Goal: Obtain resource: Obtain resource

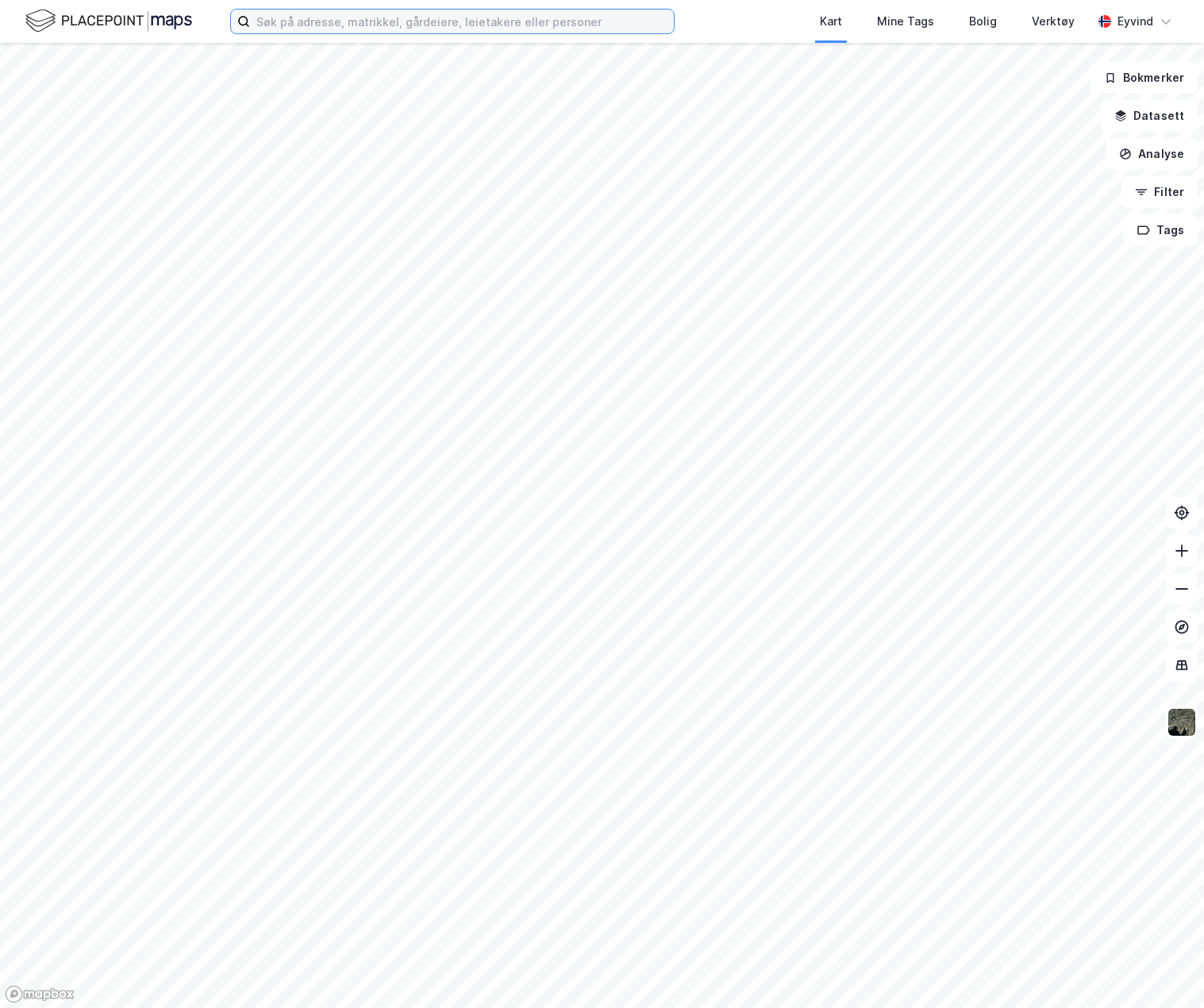
click at [305, 19] on input at bounding box center [462, 22] width 424 height 24
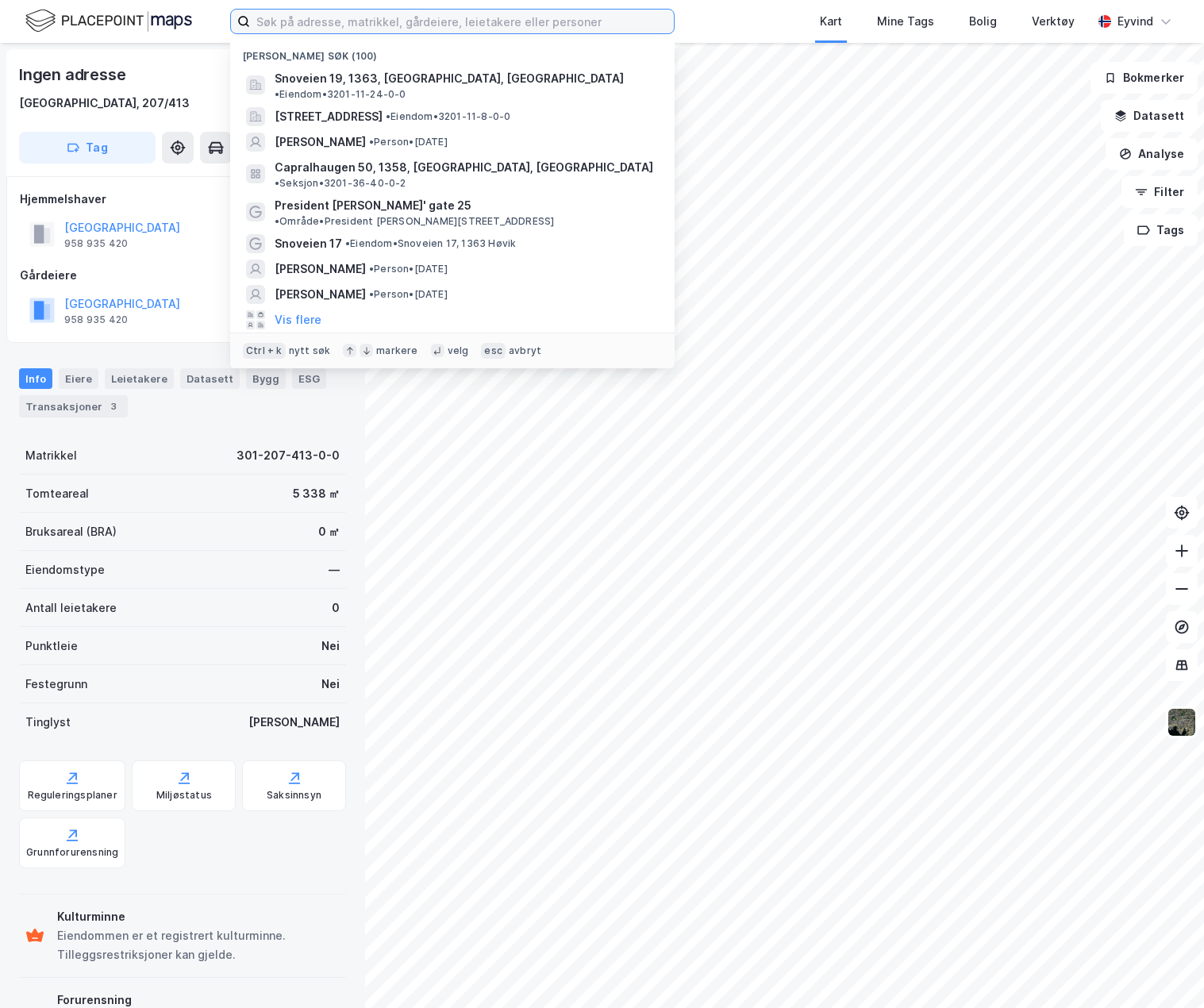
click at [314, 26] on input at bounding box center [462, 22] width 424 height 24
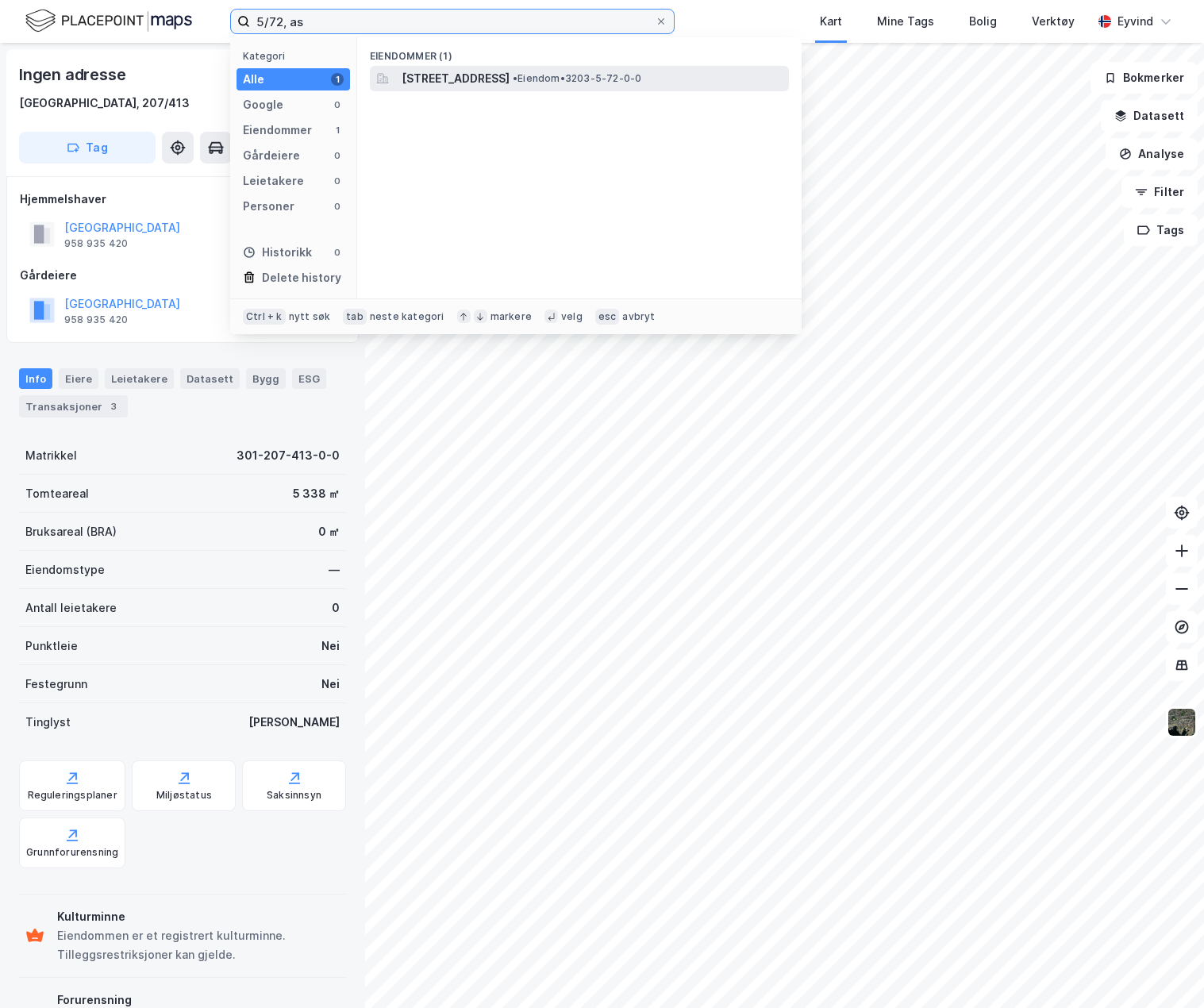
type input "5/72, as"
click at [453, 80] on span "[STREET_ADDRESS]" at bounding box center [455, 78] width 108 height 19
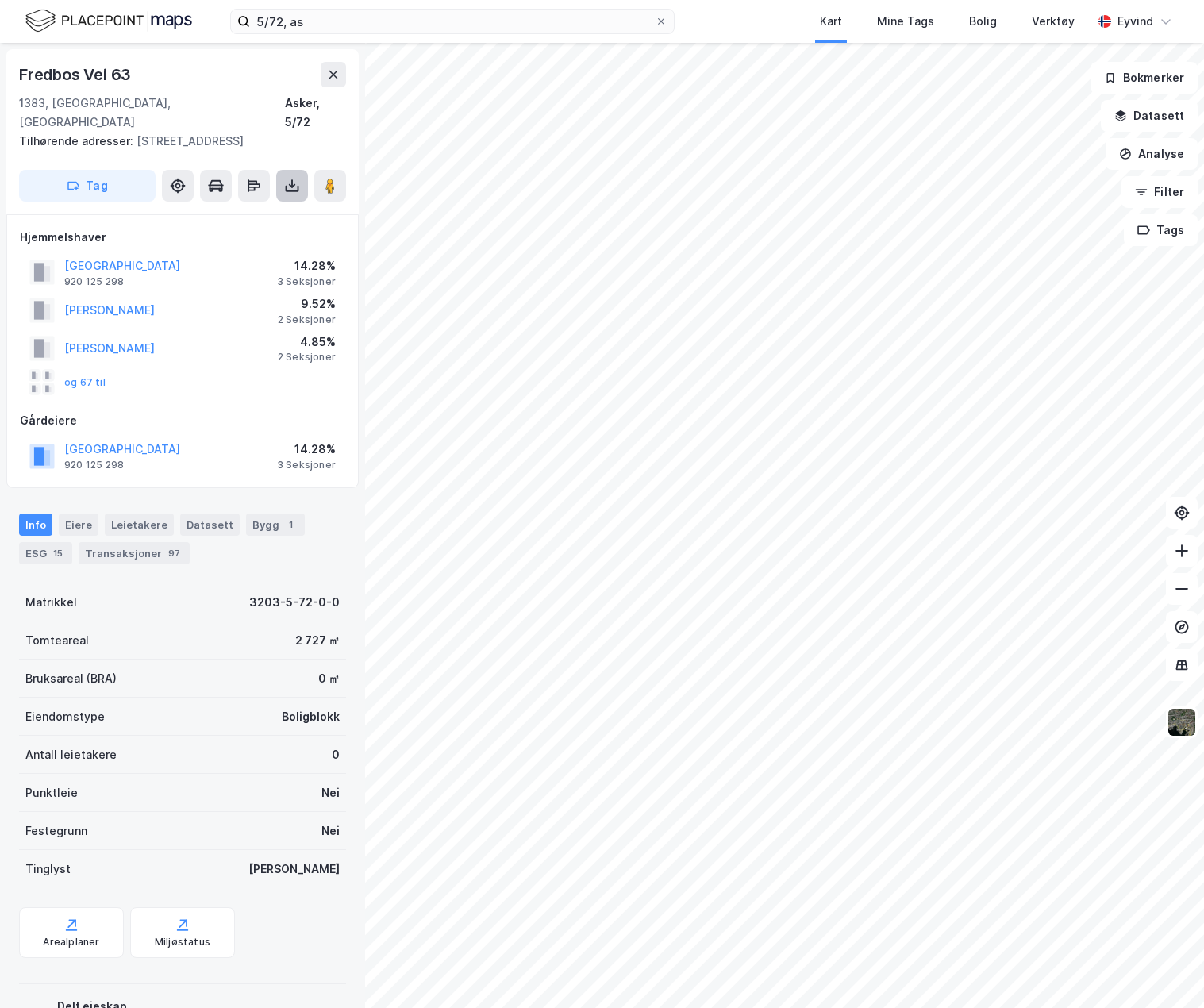
click at [298, 186] on icon at bounding box center [292, 188] width 14 height 6
click at [270, 205] on div "Last ned grunnbok" at bounding box center [224, 218] width 169 height 26
click at [85, 513] on div "Eiere" at bounding box center [79, 524] width 39 height 23
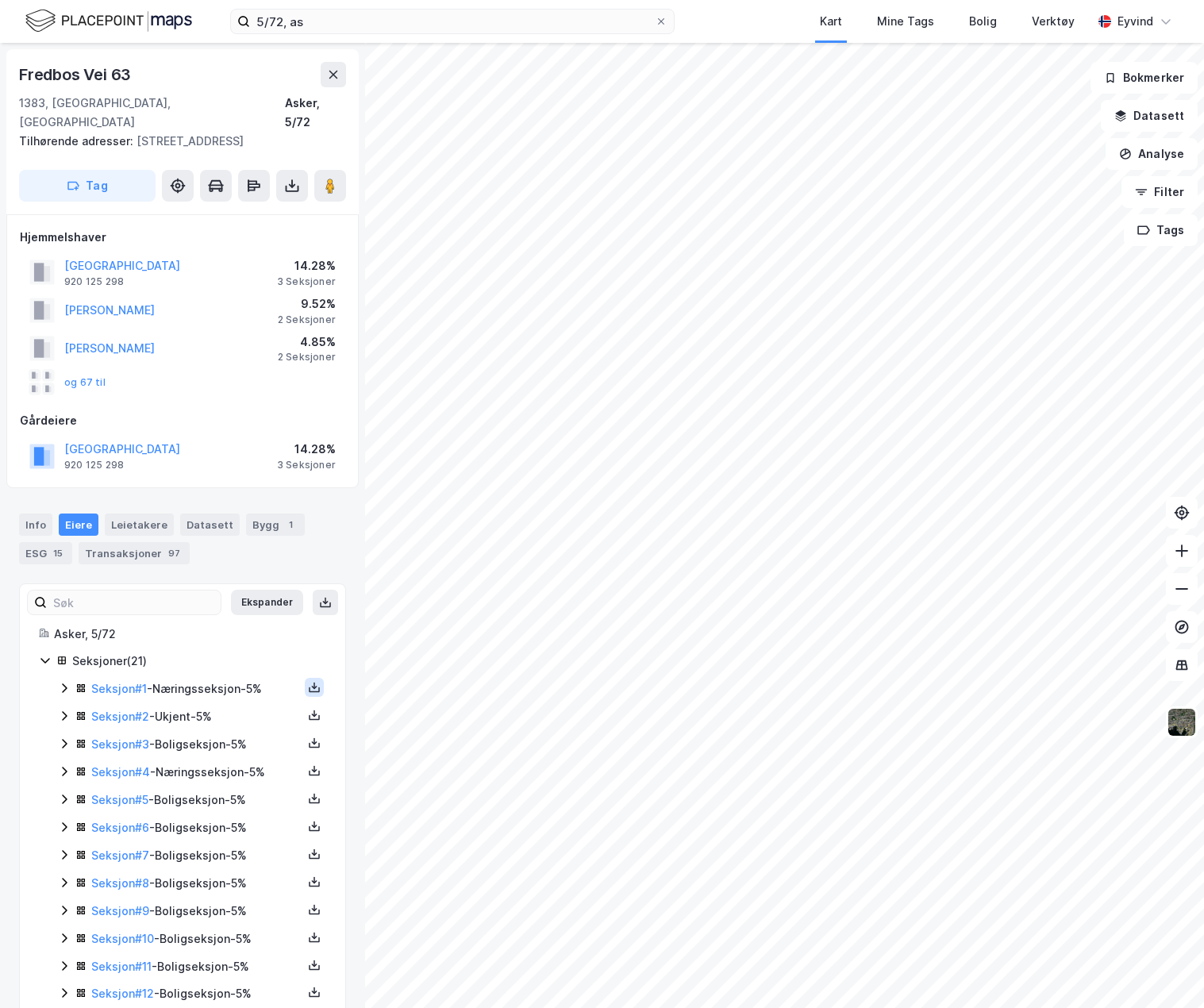
click at [311, 678] on button at bounding box center [314, 687] width 19 height 19
click at [305, 733] on button at bounding box center [314, 742] width 19 height 19
click at [231, 690] on div "Grunnbok" at bounding box center [227, 695] width 139 height 38
click at [277, 529] on div "Info [PERSON_NAME] Datasett Bygg 1 ESG 15 Transaksjoner 97" at bounding box center [182, 539] width 327 height 51
click at [312, 880] on icon at bounding box center [315, 881] width 6 height 3
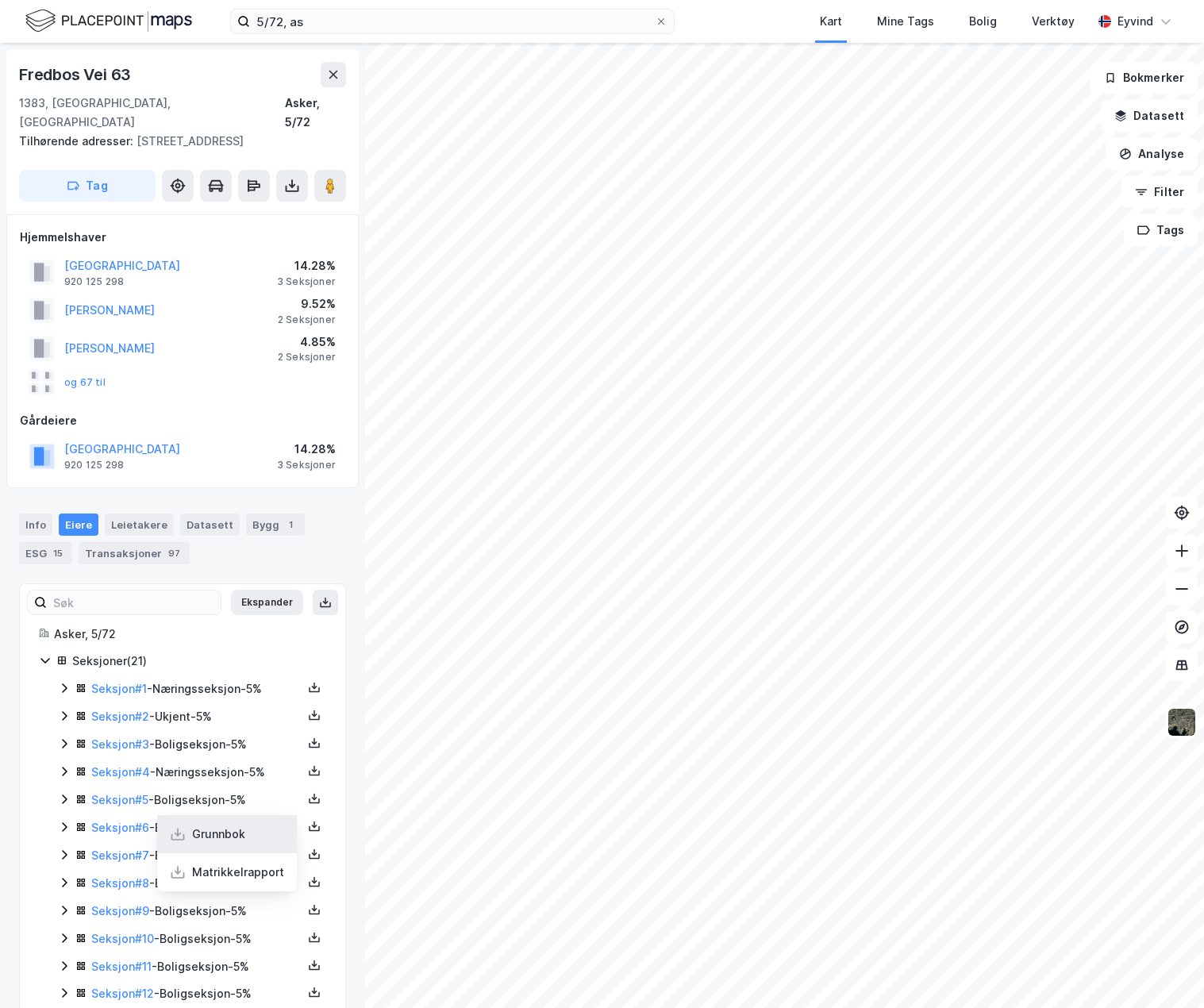
click at [234, 824] on div "Grunnbok" at bounding box center [219, 833] width 53 height 19
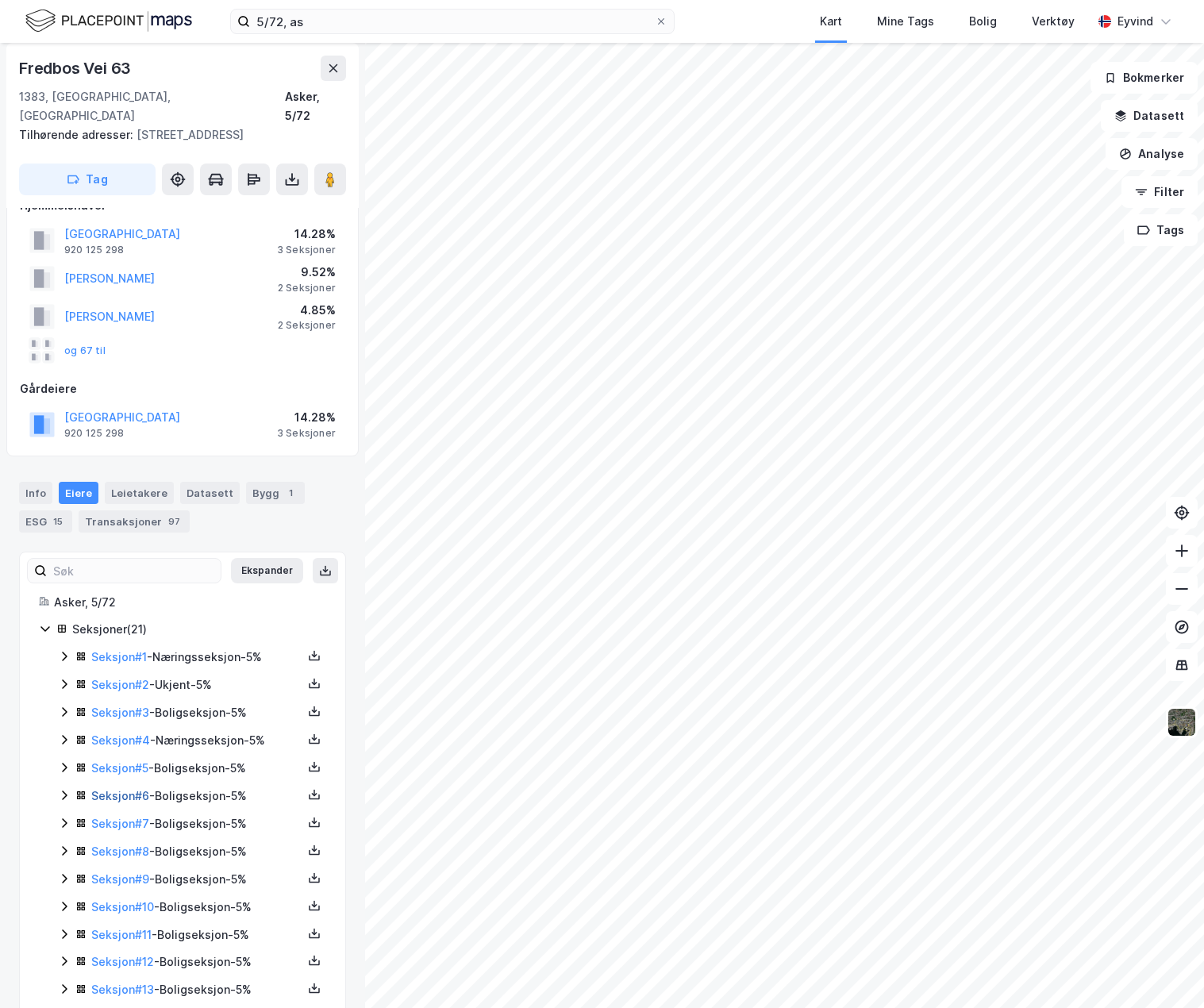
scroll to position [80, 0]
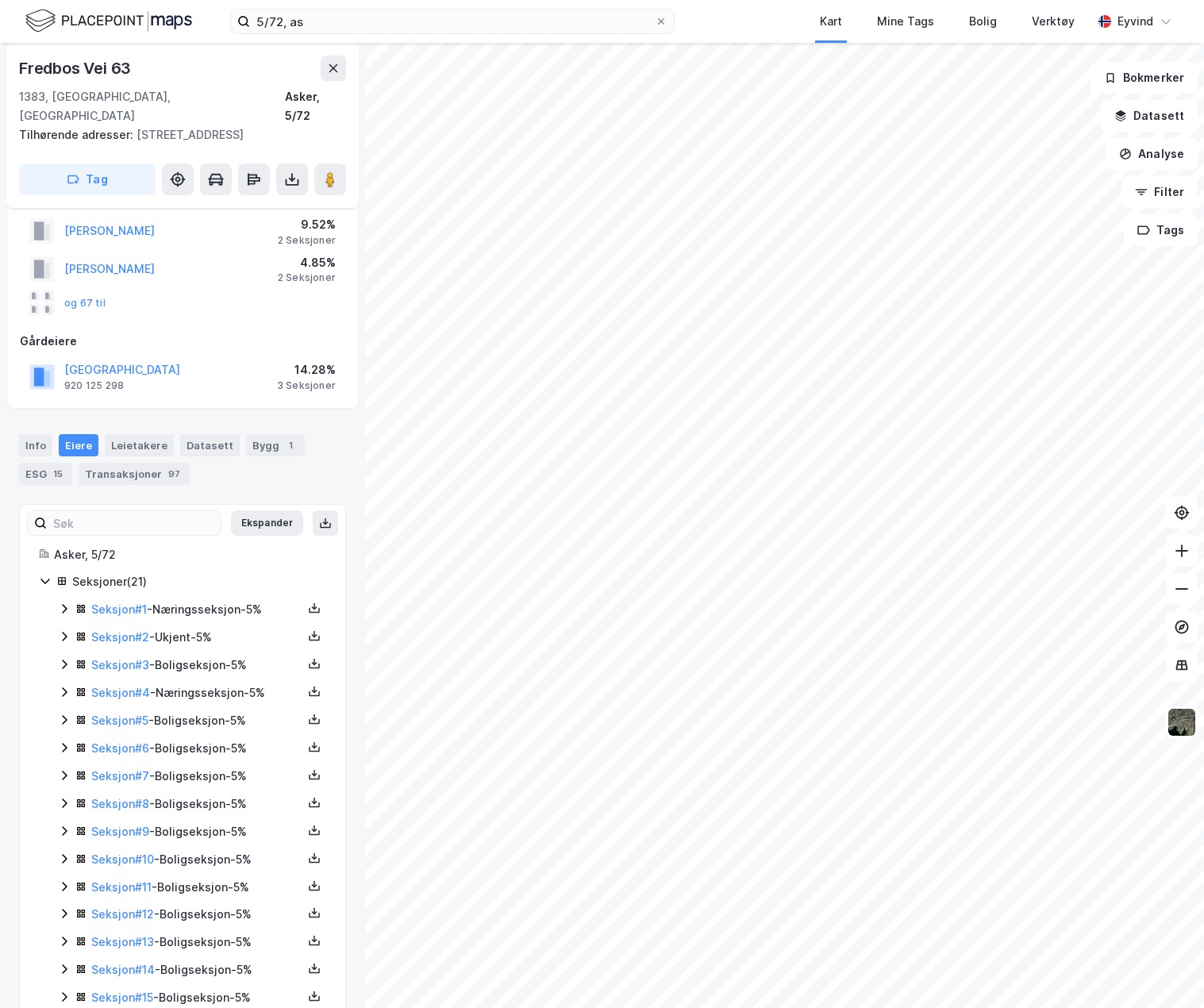
click at [36, 689] on div "Asker, 5/72 Seksjoner ( 21 ) Seksjon # 1 - Næringsseksjon - 5% Seksjon # 2 - Uk…" at bounding box center [183, 860] width 326 height 629
click at [308, 879] on icon at bounding box center [314, 885] width 13 height 13
click at [208, 828] on div "Grunnbok" at bounding box center [219, 837] width 53 height 19
click at [207, 463] on div "Info [PERSON_NAME] Datasett Bygg 1 ESG 15 Transaksjoner 97" at bounding box center [182, 459] width 327 height 51
click at [311, 599] on button at bounding box center [314, 608] width 19 height 19
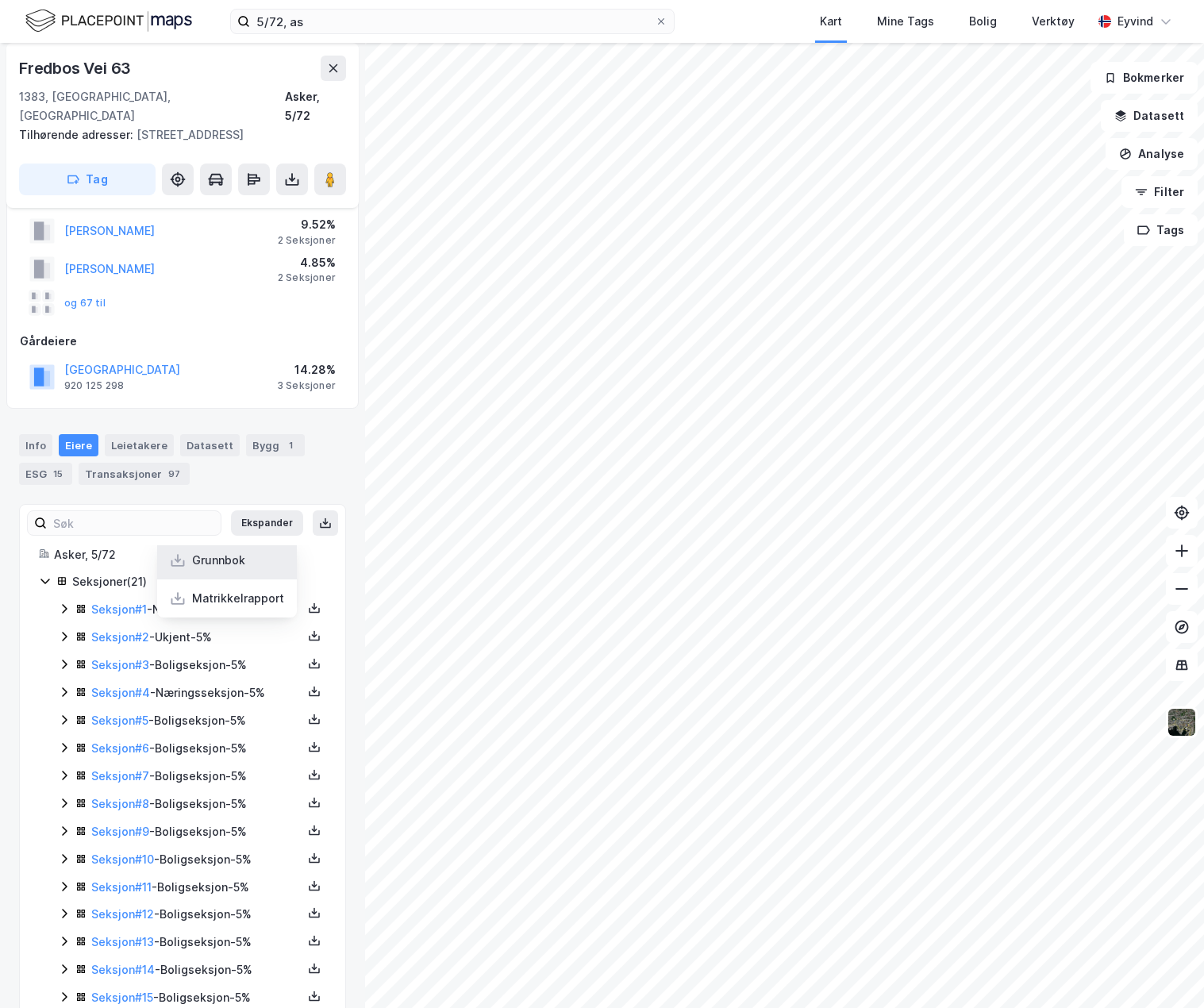
click at [239, 542] on div "Grunnbok" at bounding box center [227, 560] width 139 height 38
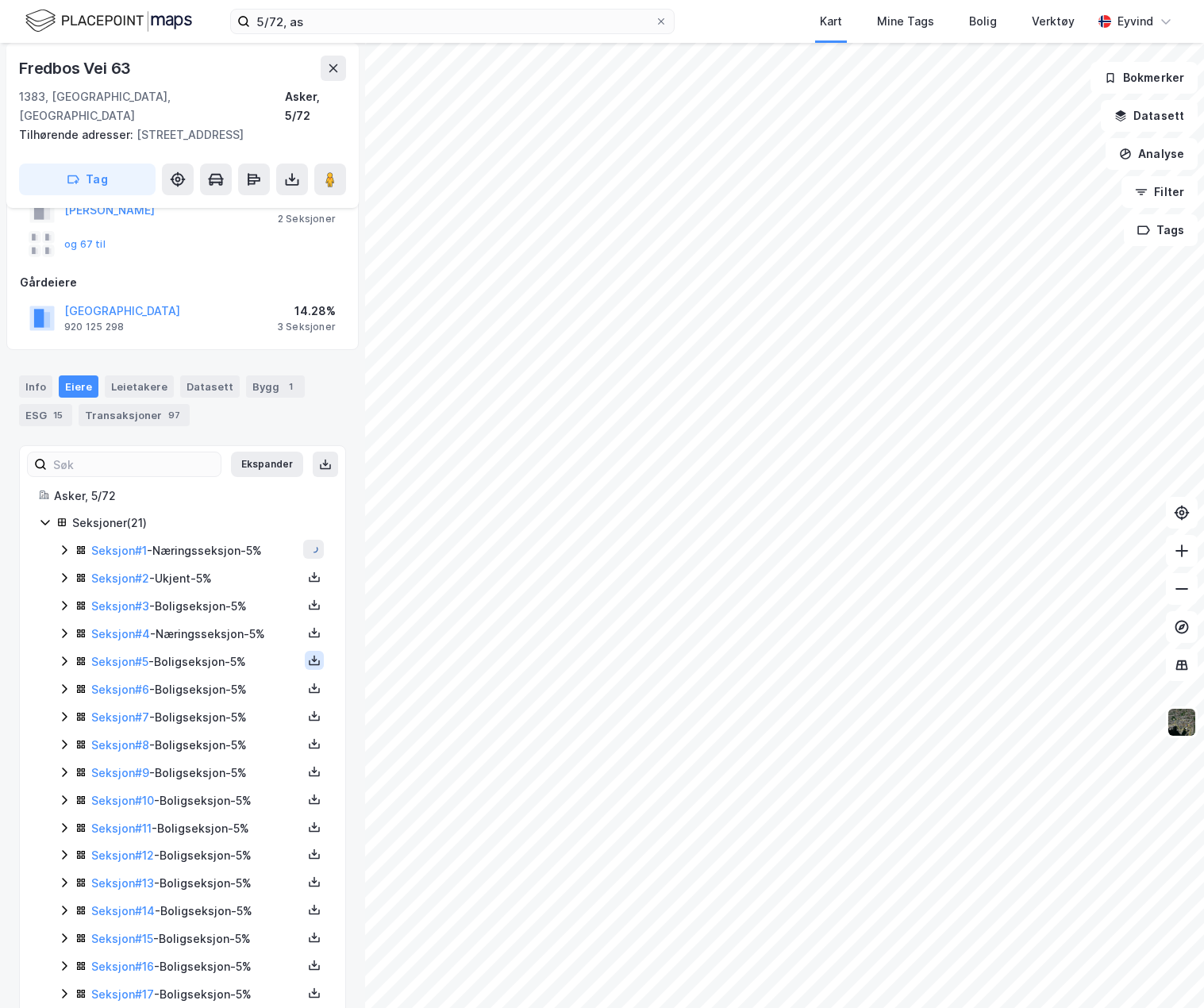
scroll to position [266, 0]
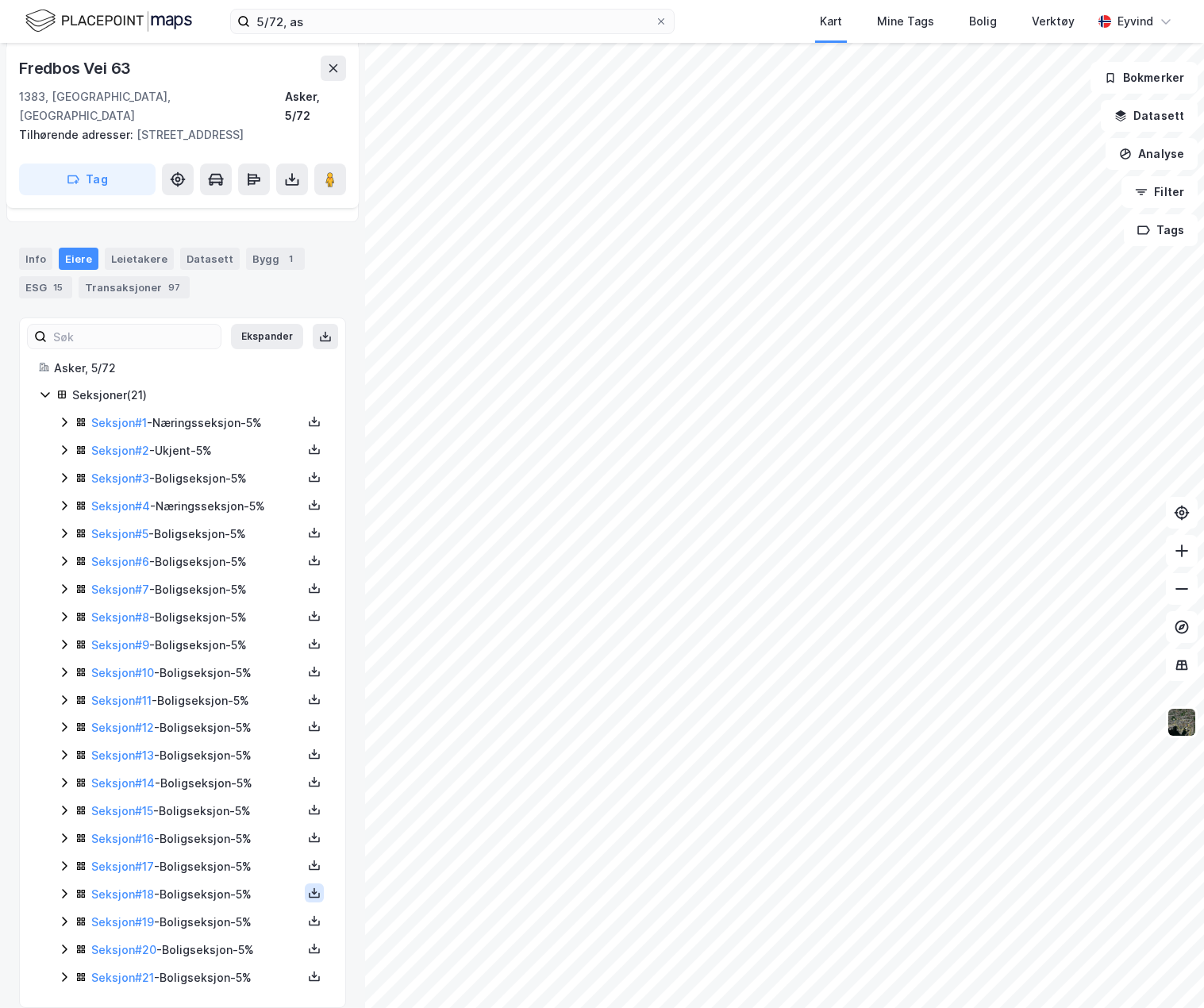
click at [305, 883] on button at bounding box center [314, 892] width 19 height 19
click at [277, 834] on div "Grunnbok" at bounding box center [227, 845] width 139 height 38
click at [305, 467] on button at bounding box center [314, 476] width 19 height 19
click at [236, 420] on div "Grunnbok" at bounding box center [219, 429] width 53 height 19
click at [305, 496] on button at bounding box center [314, 504] width 19 height 19
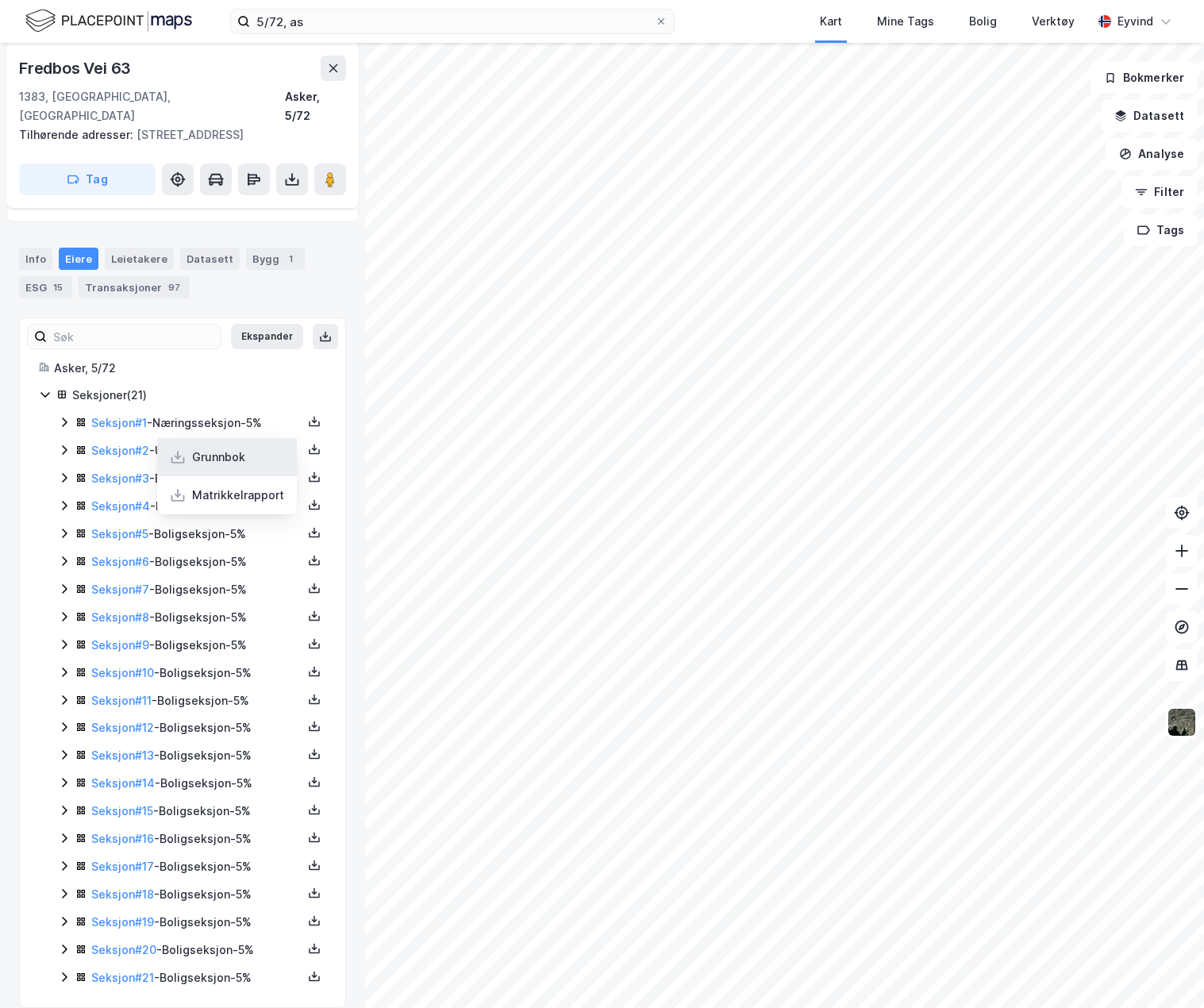
click at [209, 448] on div "Grunnbok" at bounding box center [219, 456] width 53 height 19
click at [308, 665] on icon at bounding box center [314, 671] width 13 height 13
click at [240, 605] on div "Grunnbok" at bounding box center [227, 623] width 139 height 38
click at [308, 471] on icon at bounding box center [314, 477] width 13 height 13
click at [214, 420] on div "Grunnbok" at bounding box center [219, 429] width 53 height 19
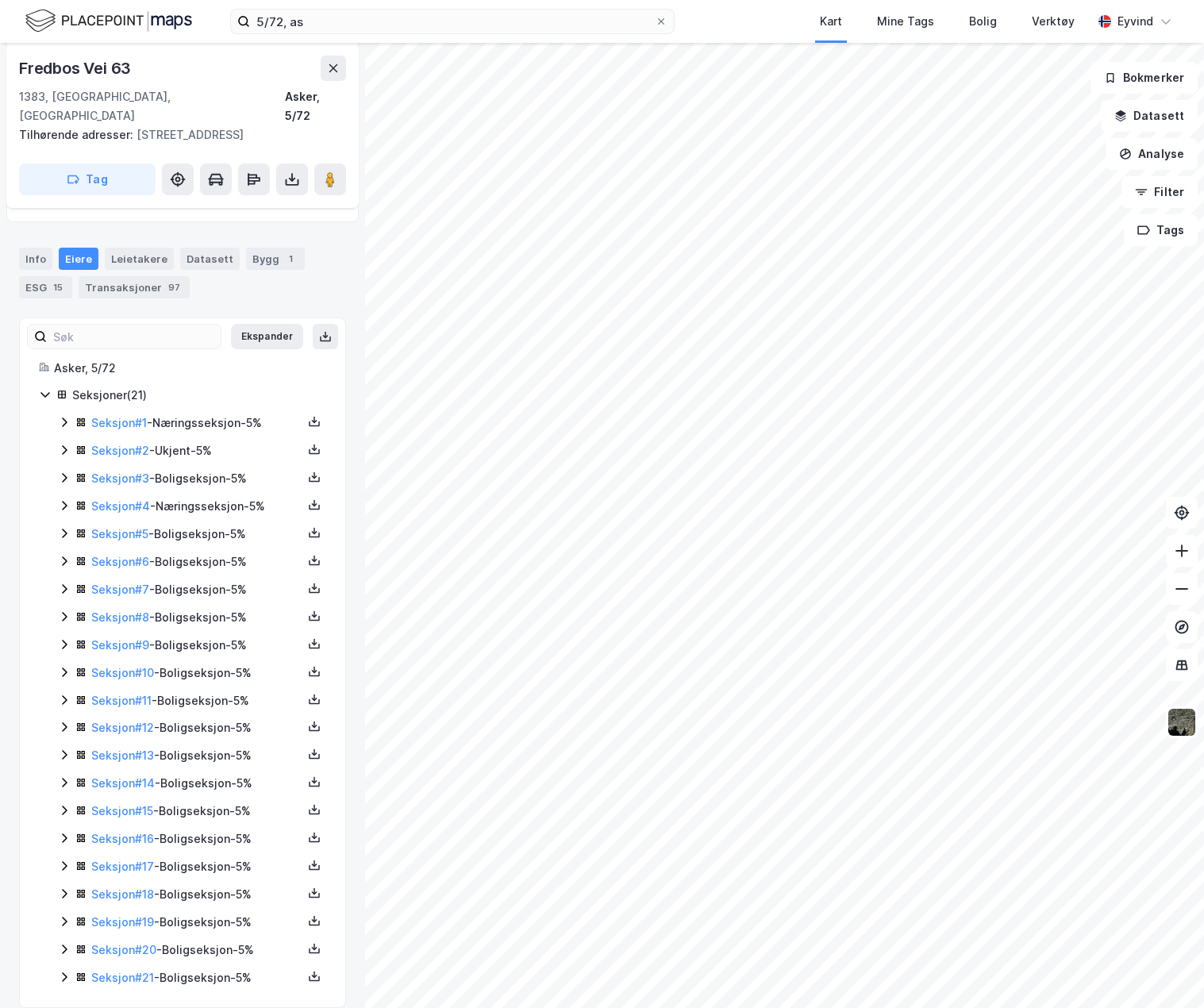
click at [161, 497] on div "Seksjon # 4 - Næringsseksjon - 5%" at bounding box center [196, 505] width 211 height 19
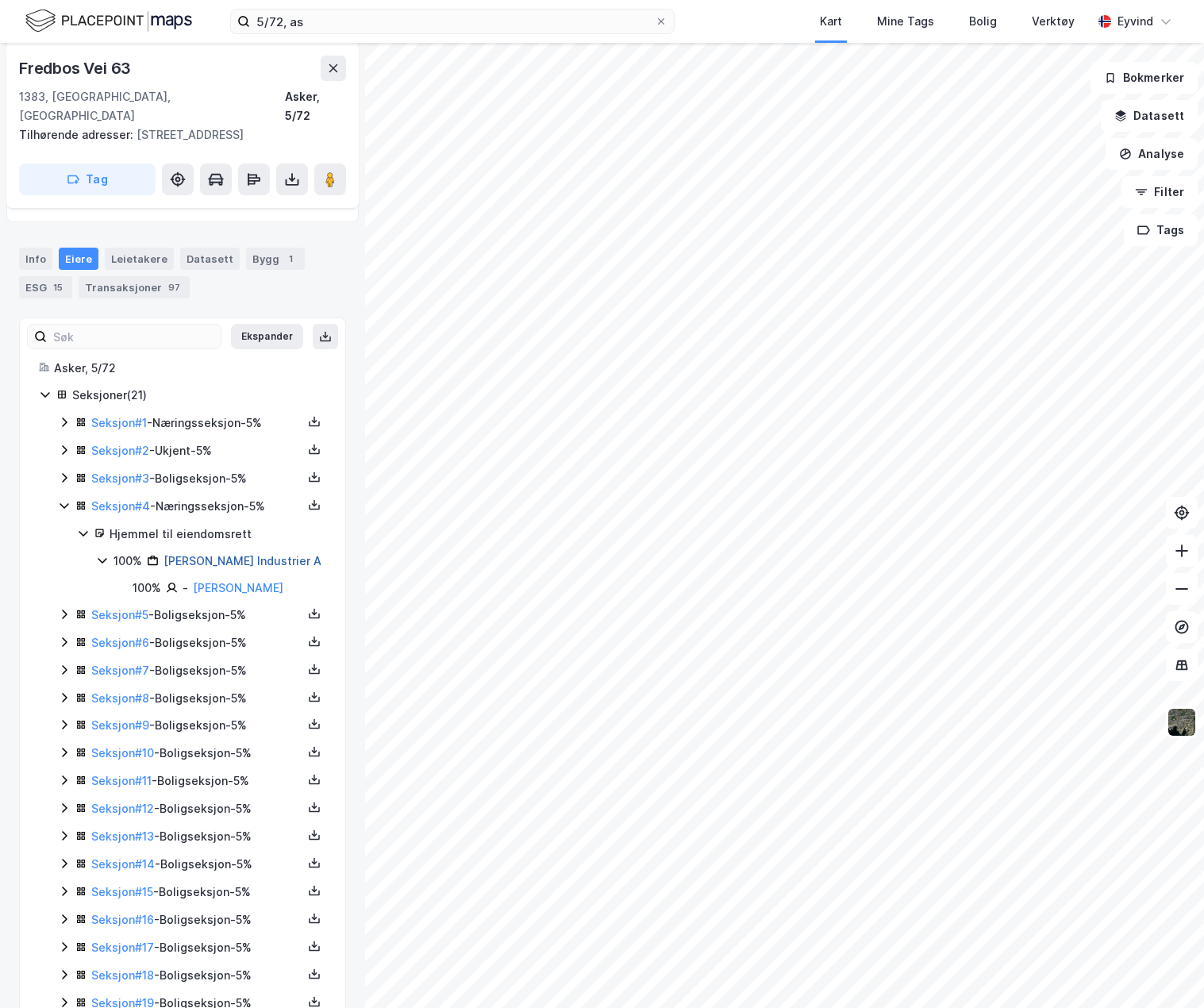
click at [210, 555] on link "[PERSON_NAME] Industrier A" at bounding box center [242, 561] width 158 height 14
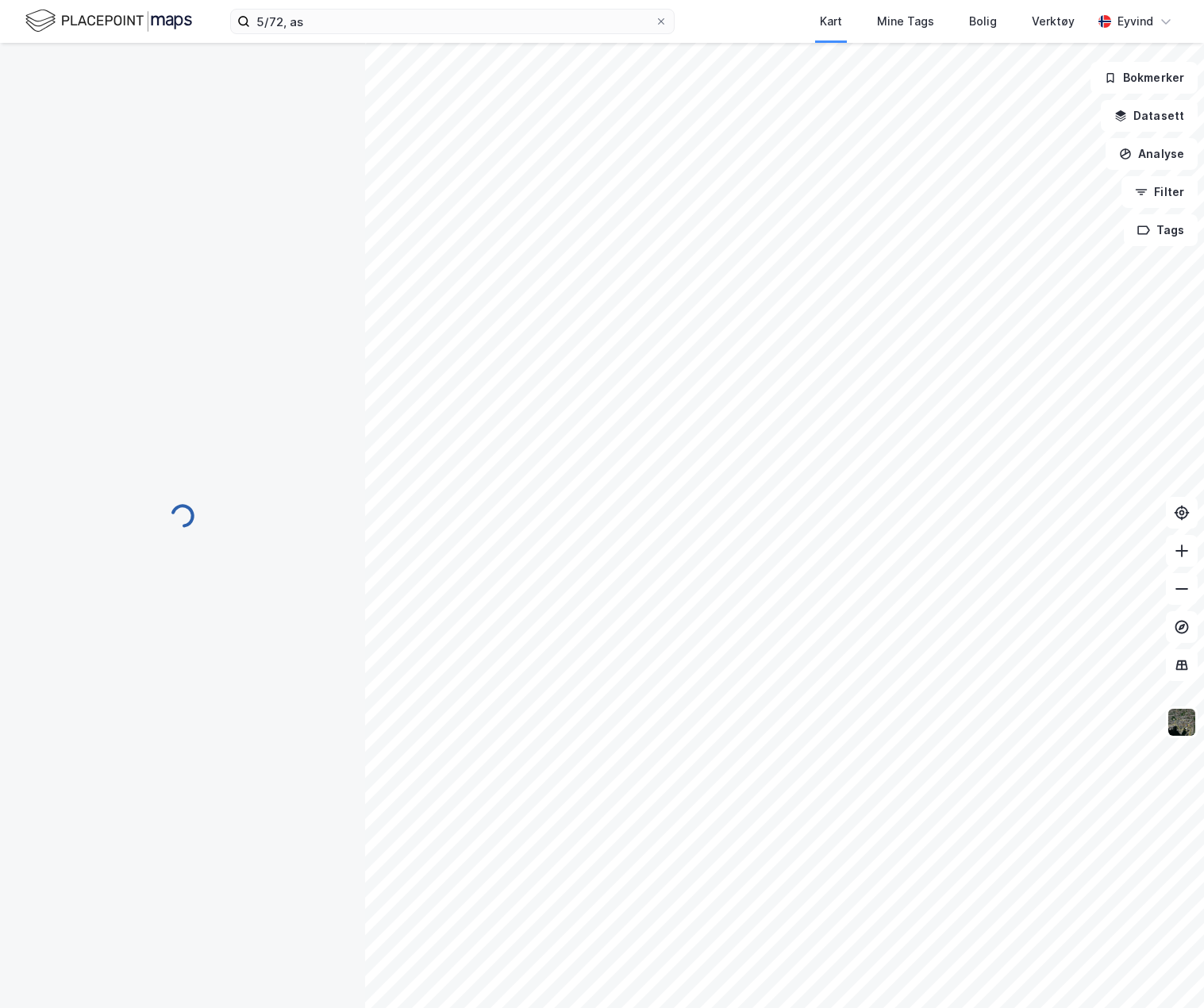
scroll to position [266, 0]
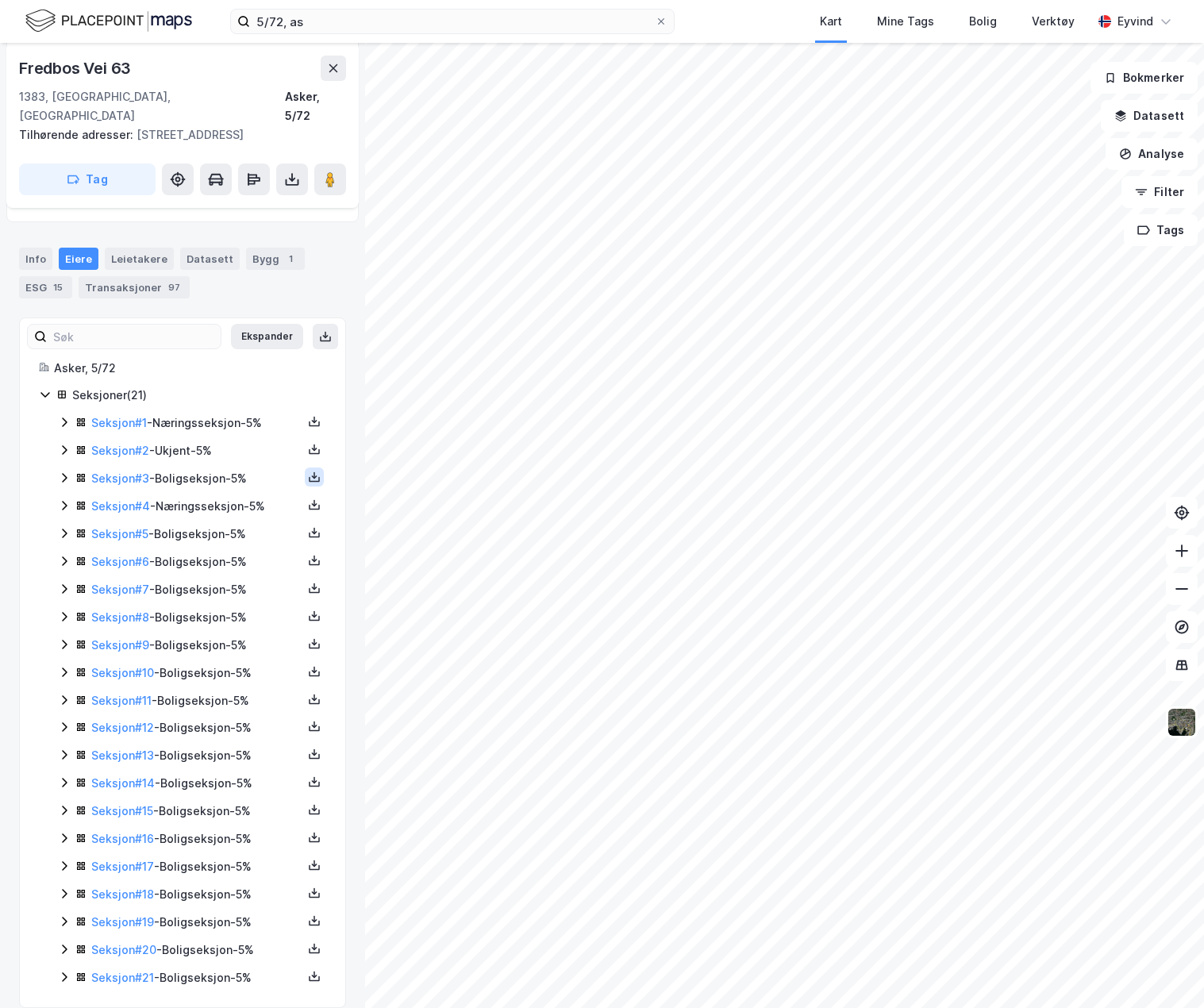
click at [309, 477] on icon at bounding box center [314, 480] width 11 height 6
click at [308, 499] on icon at bounding box center [314, 504] width 13 height 13
click at [200, 448] on div "Grunnbok" at bounding box center [219, 456] width 53 height 19
